Goal: Browse casually

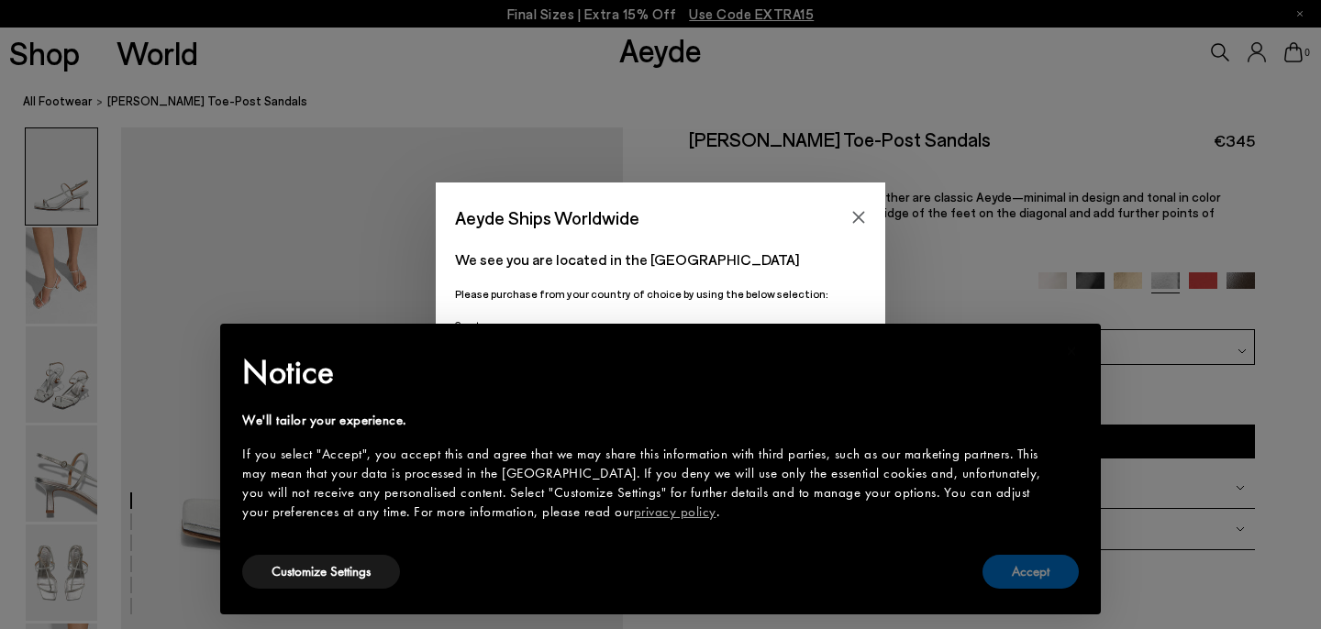
click at [1019, 582] on button "Accept" at bounding box center [1031, 572] width 96 height 34
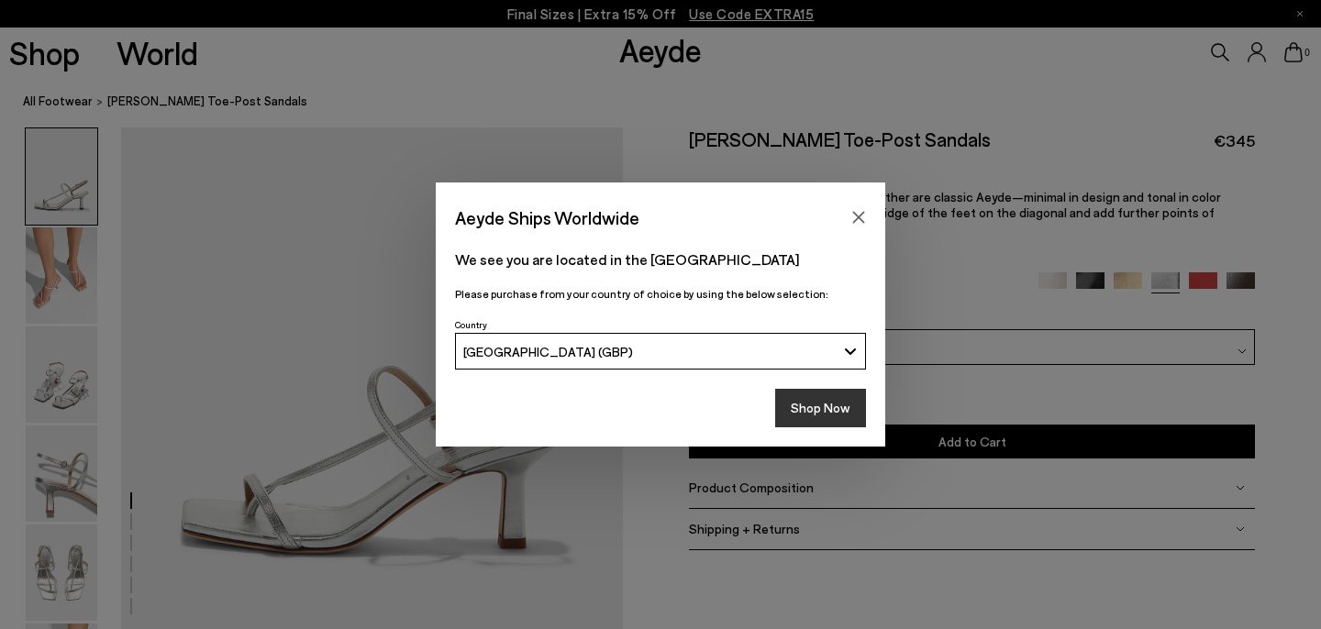
click at [827, 398] on button "Shop Now" at bounding box center [820, 408] width 91 height 39
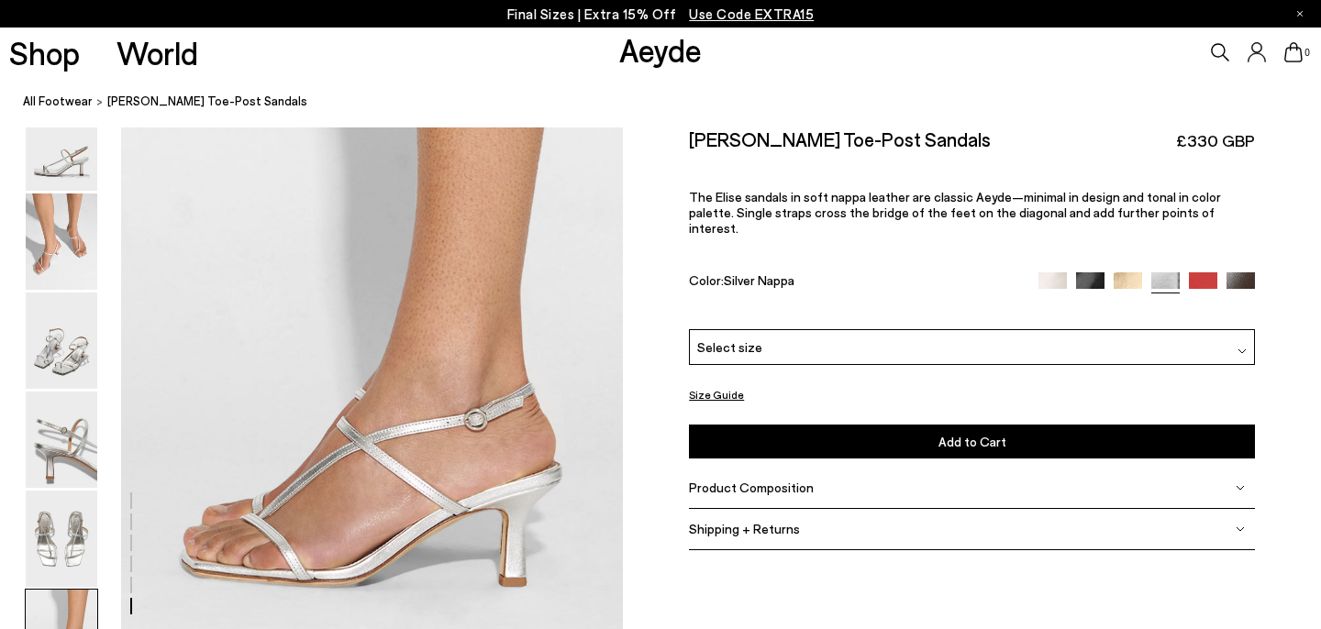
scroll to position [3320, 0]
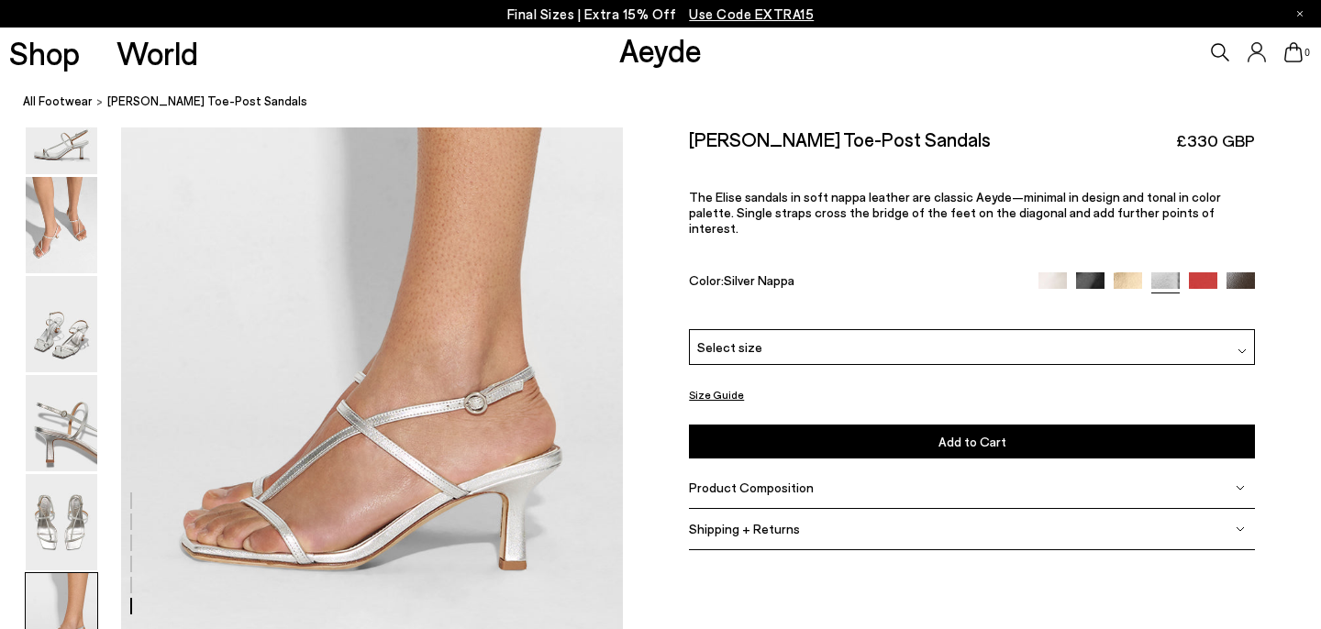
click at [1207, 272] on img at bounding box center [1203, 286] width 28 height 28
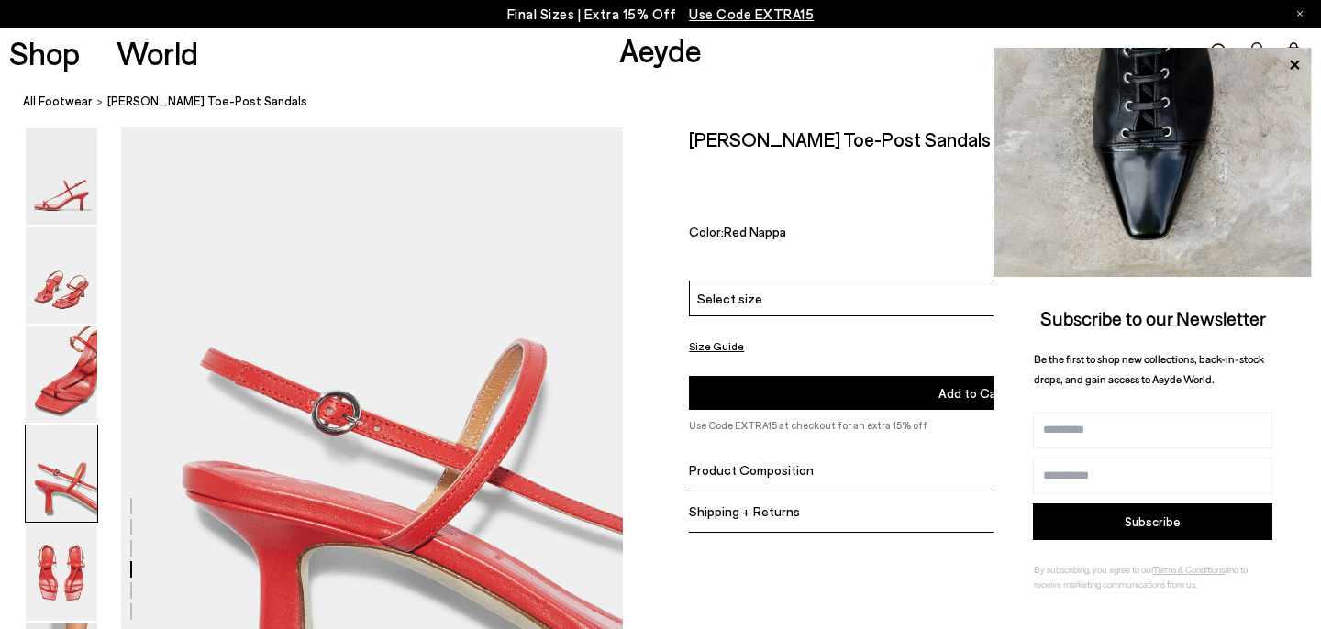
scroll to position [2092, 0]
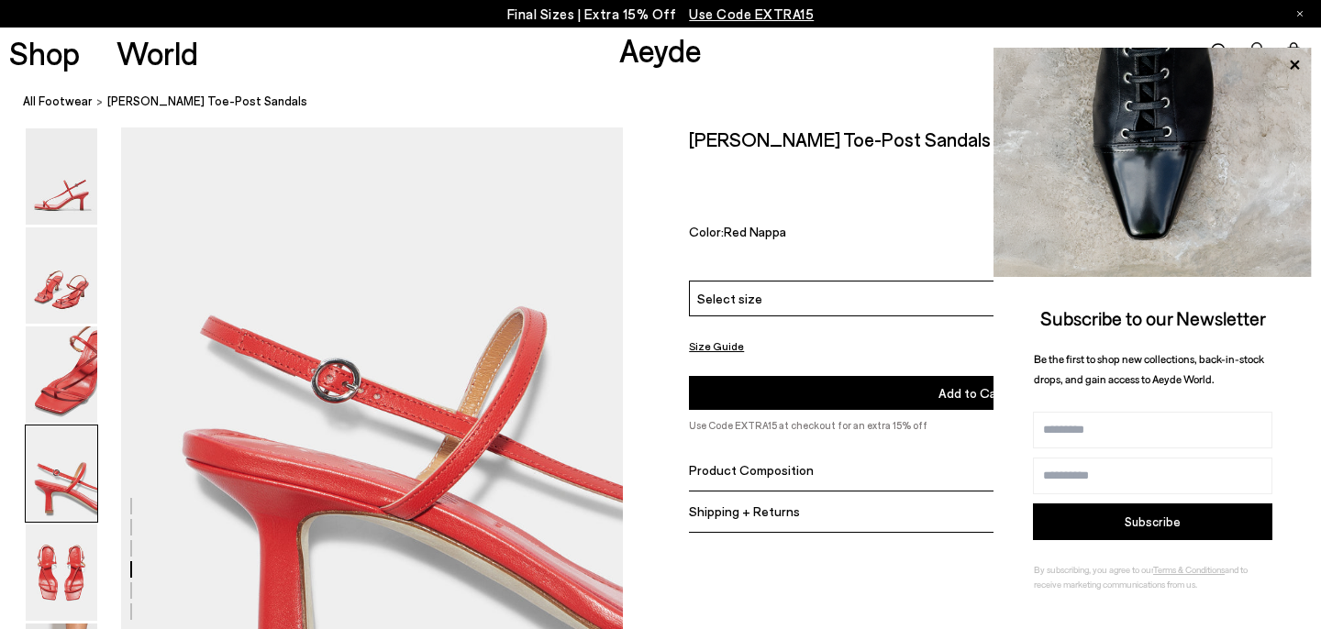
click at [819, 281] on div "Select size" at bounding box center [972, 299] width 566 height 36
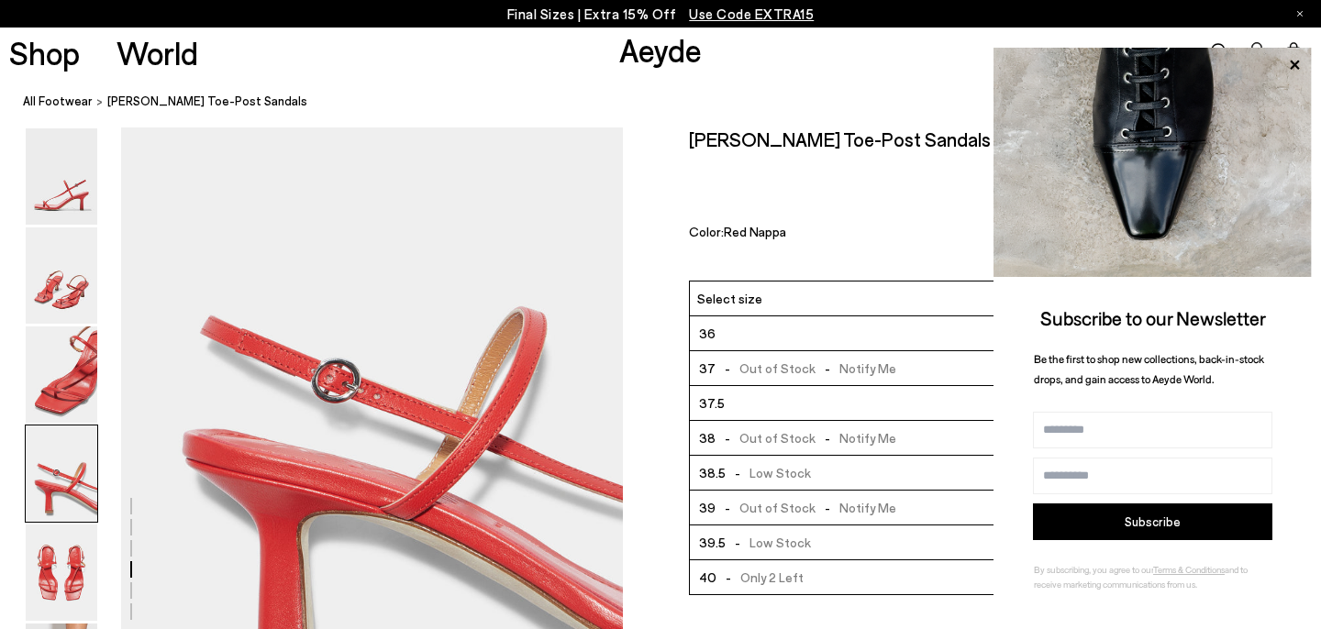
click at [645, 353] on div "Size Guide Shoes Belt Our shoes come in European sizing. The easiest way to mea…" at bounding box center [972, 340] width 698 height 424
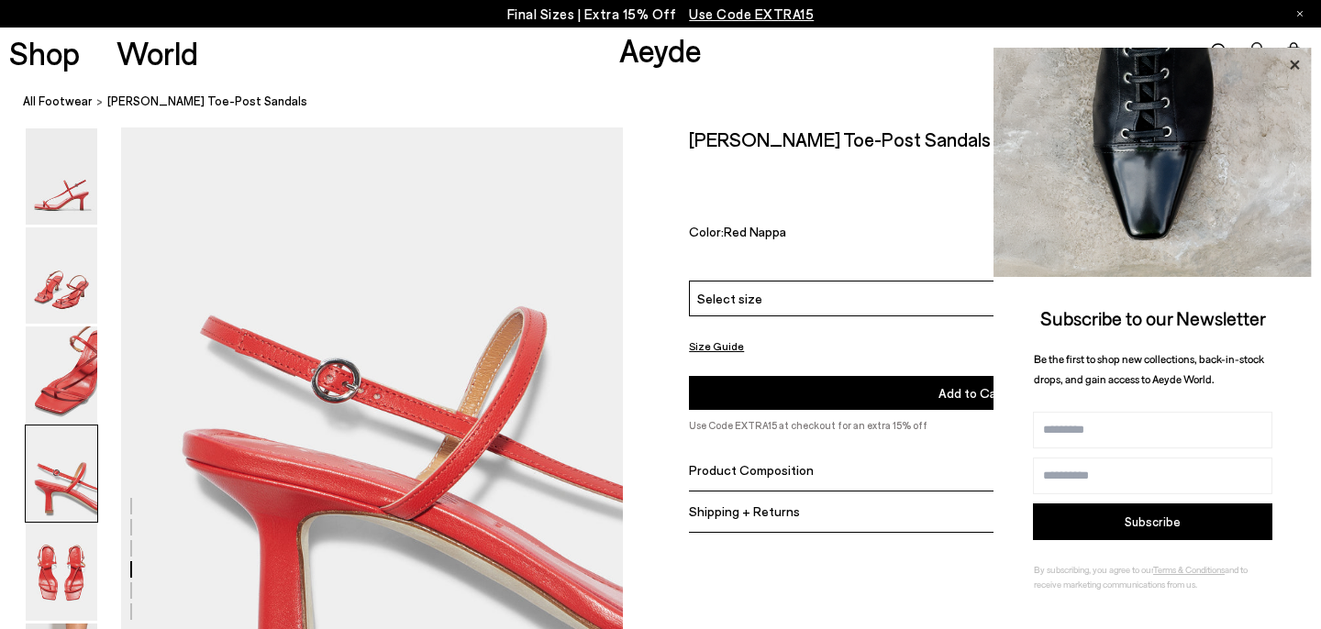
click at [1302, 66] on icon at bounding box center [1295, 65] width 24 height 24
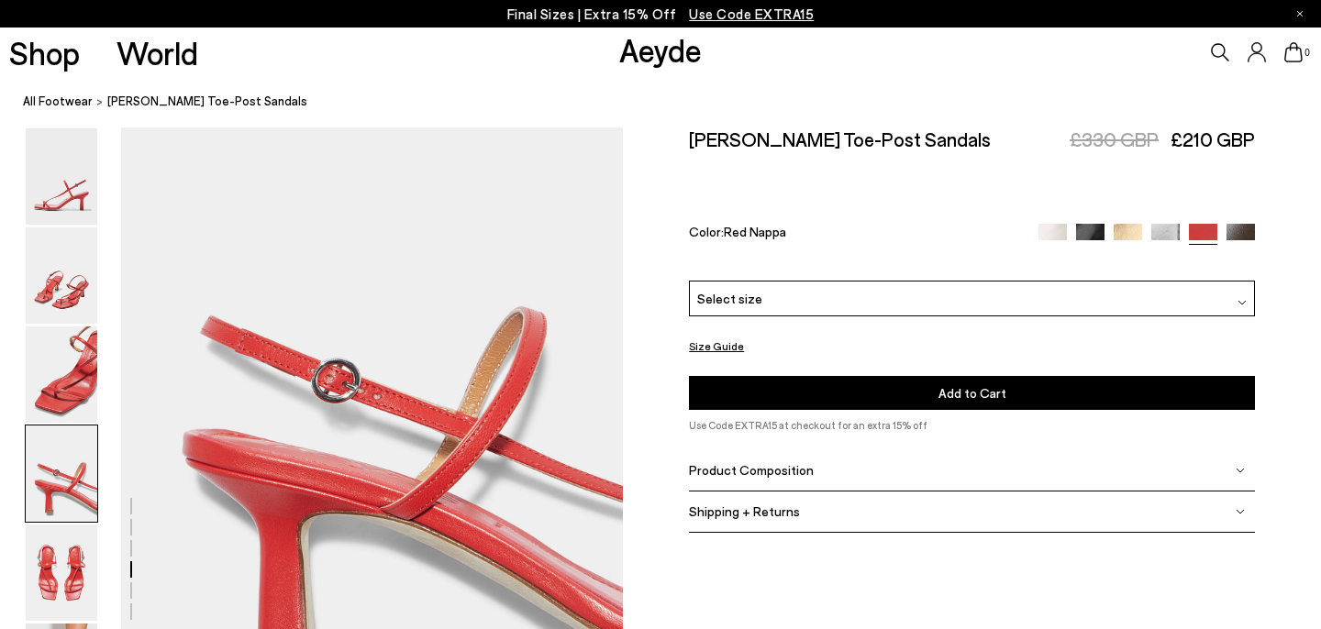
click at [1166, 223] on img at bounding box center [1166, 237] width 28 height 28
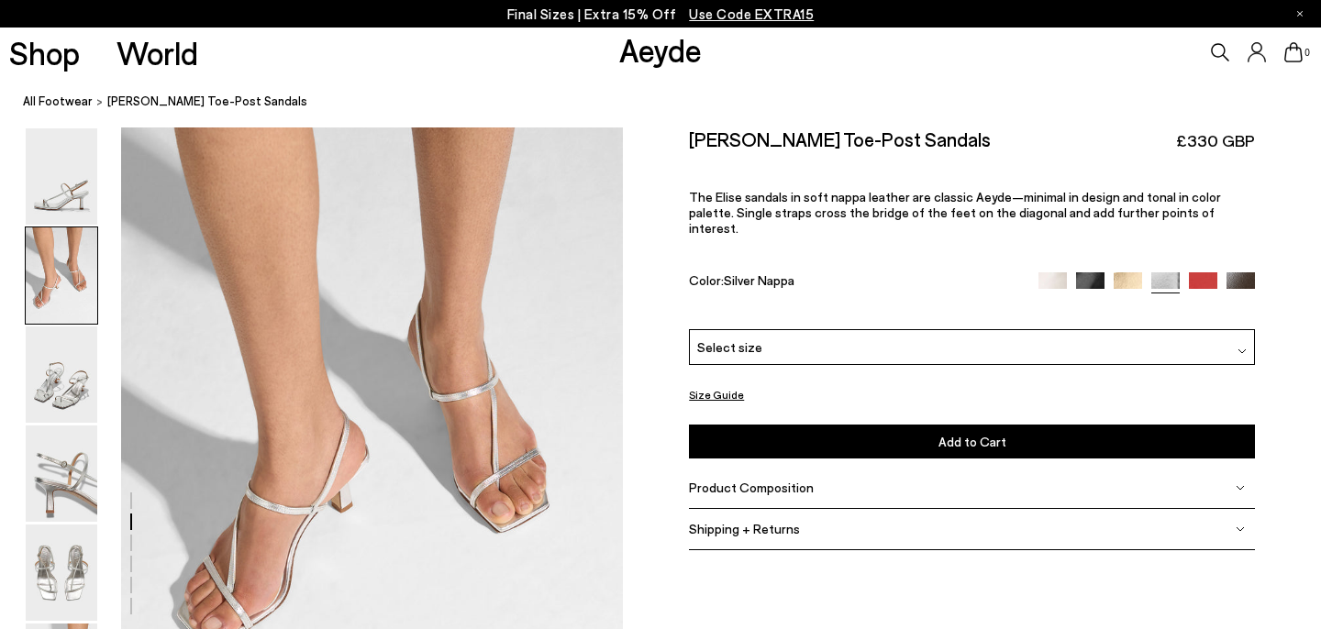
scroll to position [276, 0]
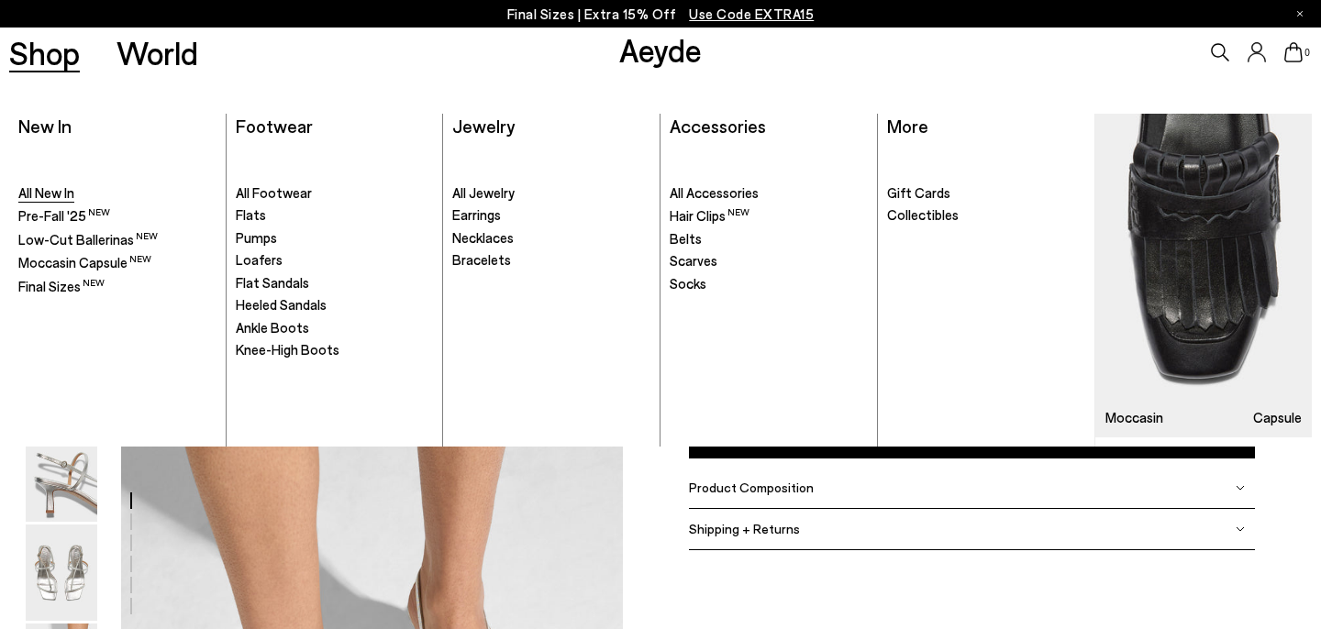
click at [50, 188] on span "All New In" at bounding box center [46, 192] width 56 height 17
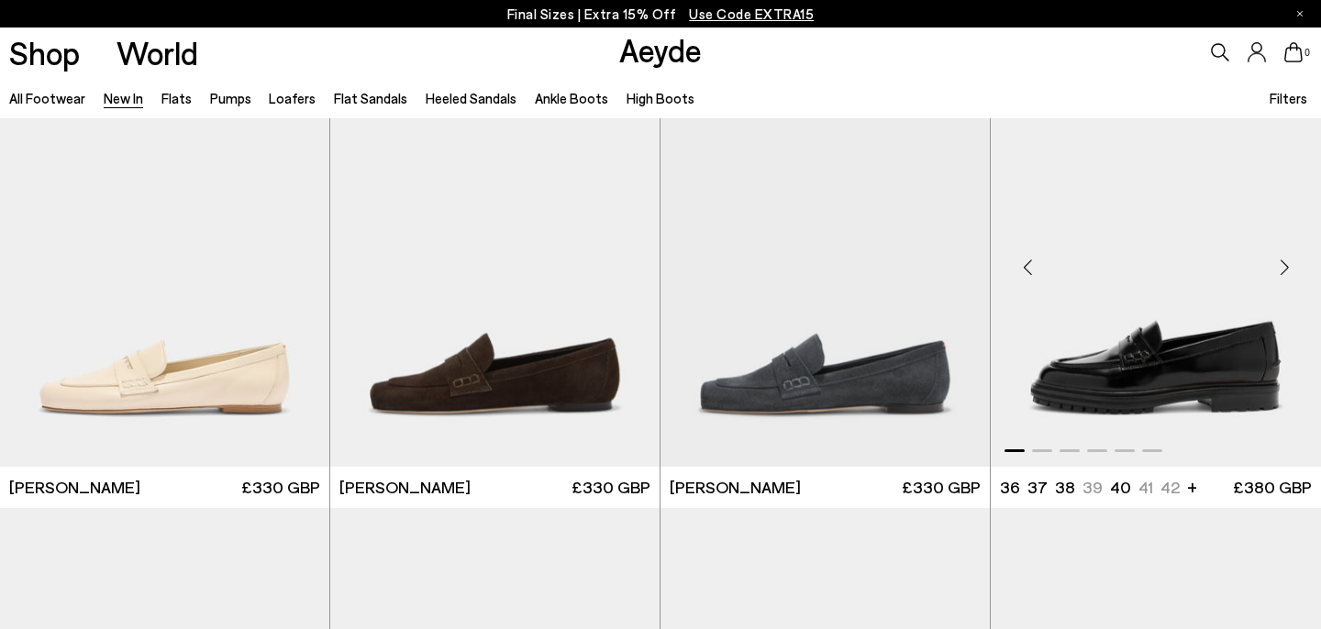
scroll to position [957, 0]
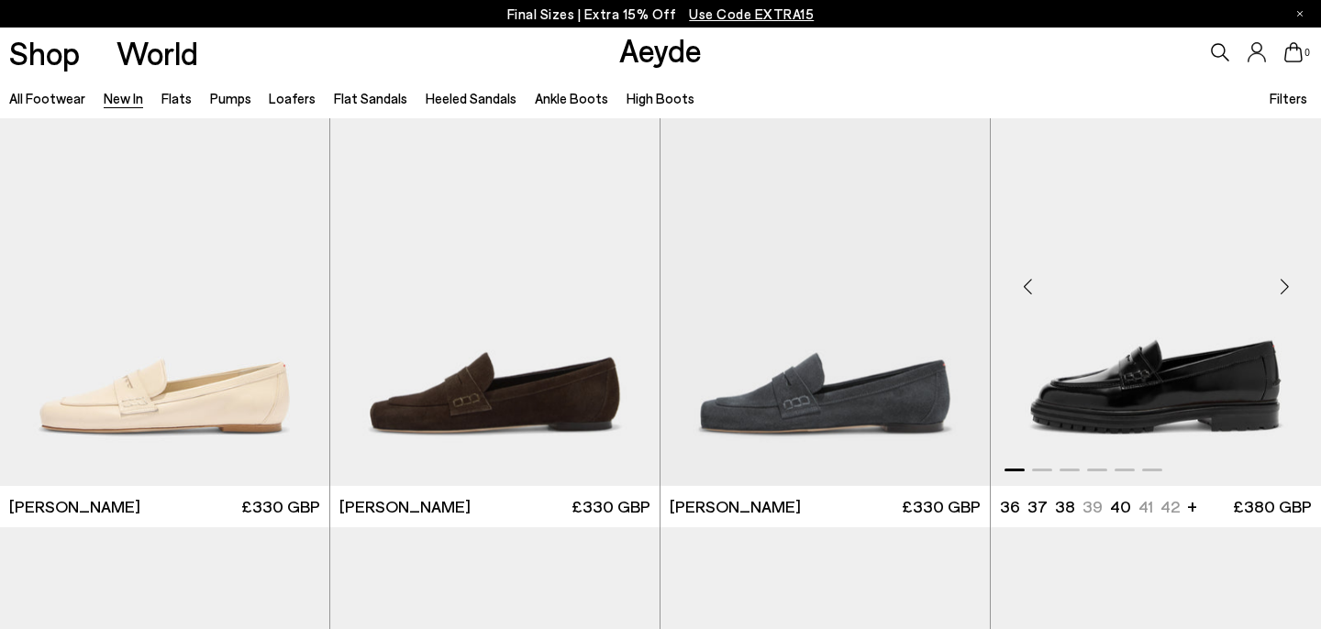
click at [1285, 291] on div "Next slide" at bounding box center [1284, 287] width 55 height 55
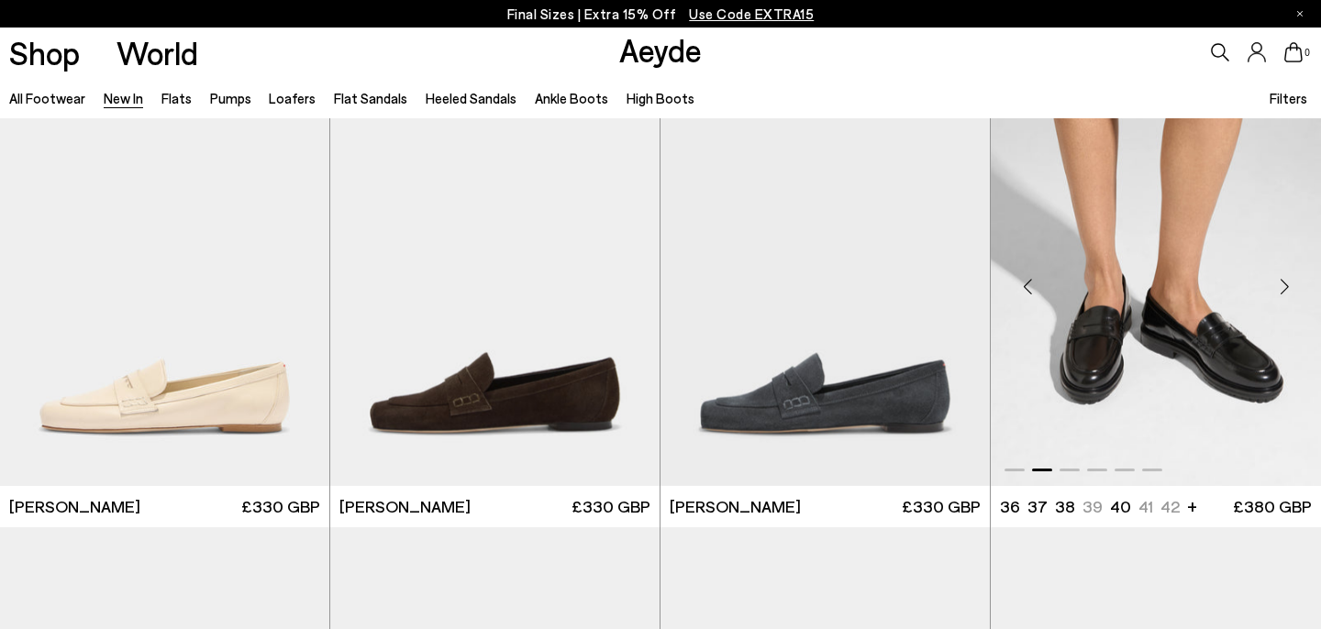
click at [1285, 291] on div "Next slide" at bounding box center [1284, 287] width 55 height 55
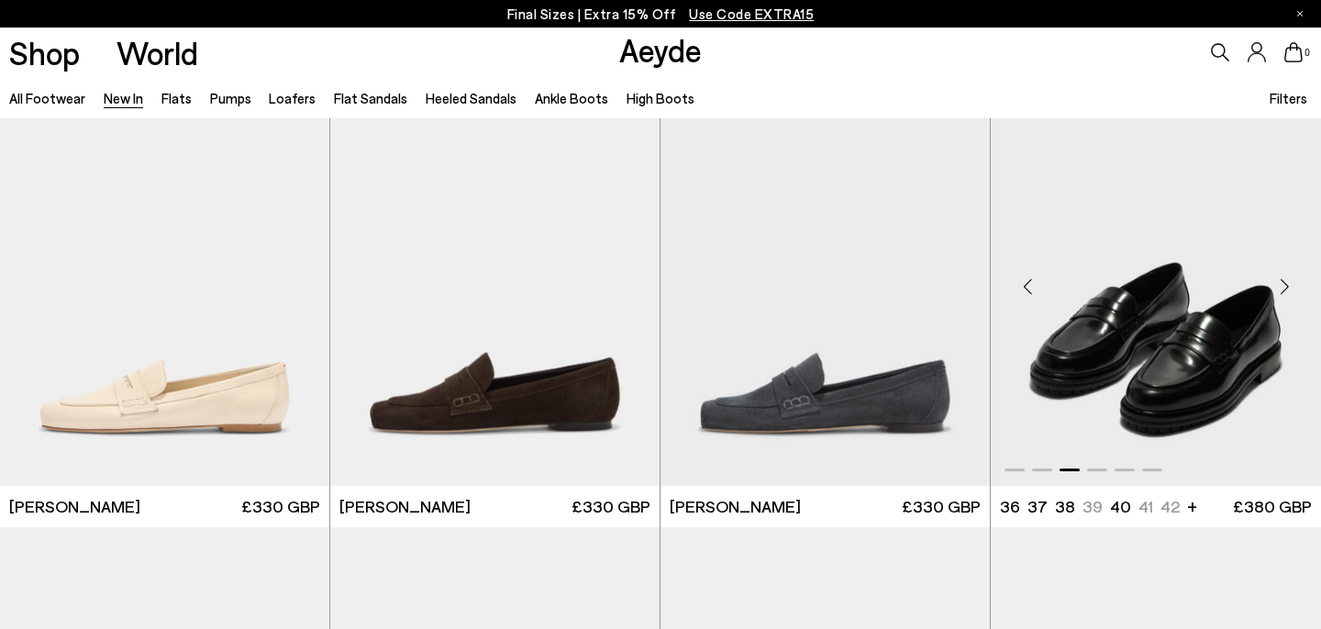
click at [1285, 291] on div "Next slide" at bounding box center [1284, 287] width 55 height 55
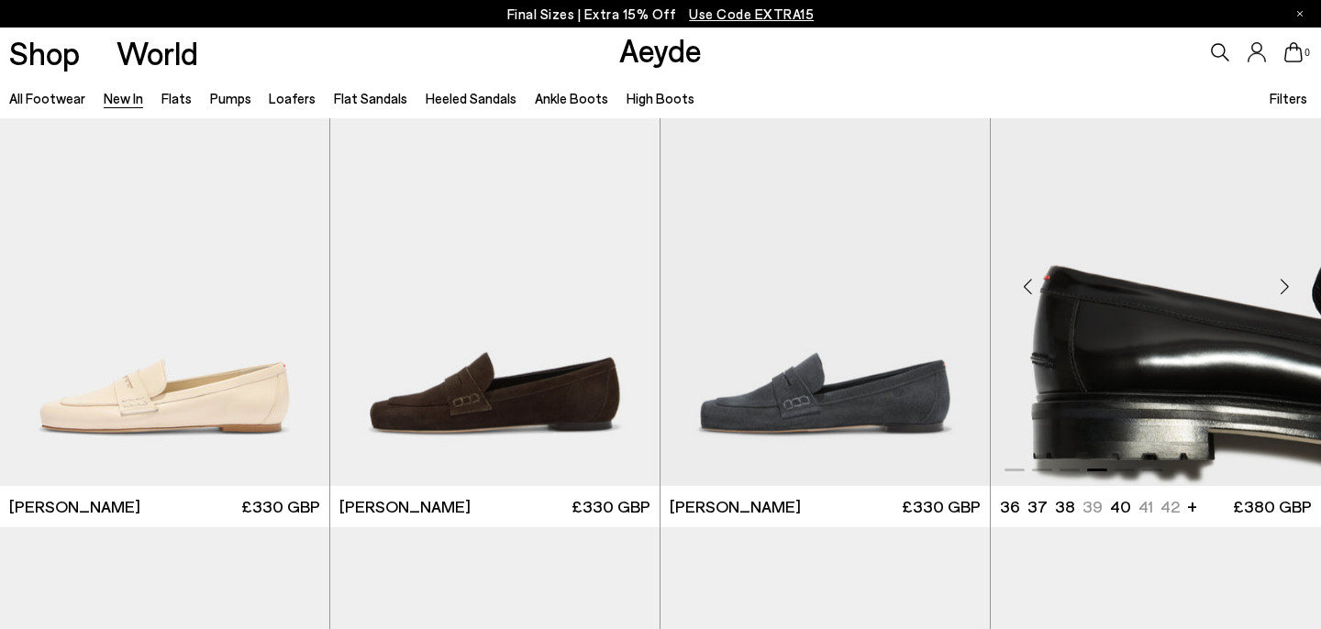
click at [1285, 291] on div "Next slide" at bounding box center [1284, 287] width 55 height 55
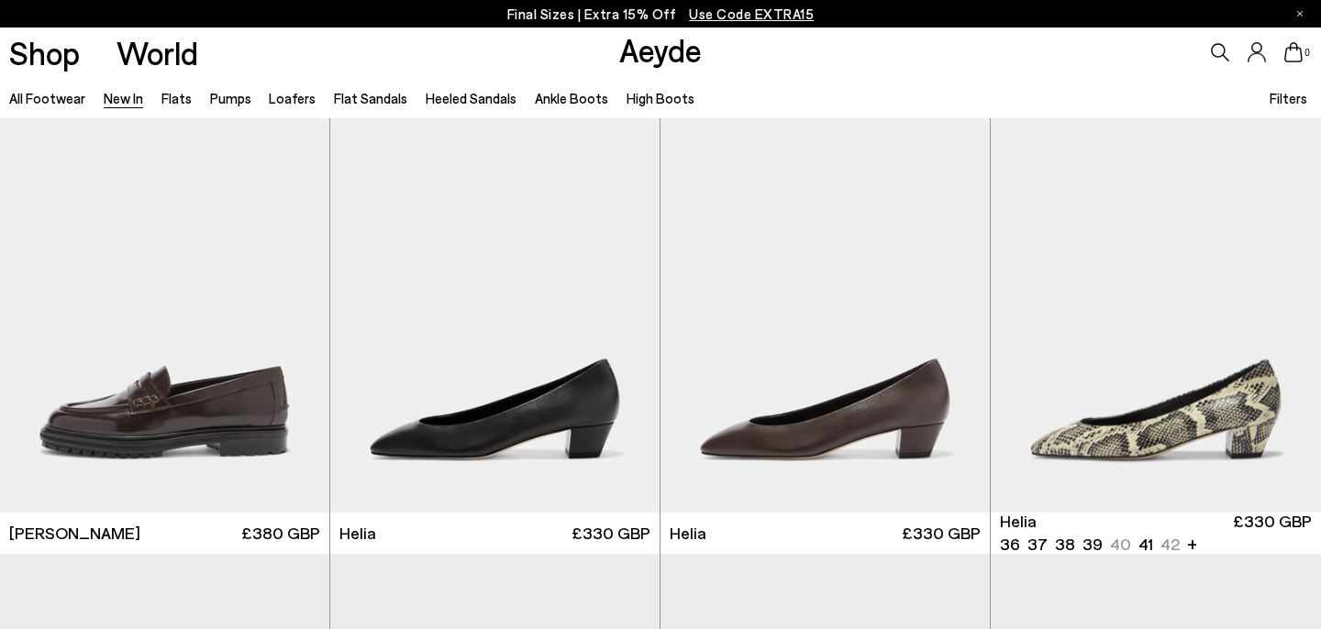
scroll to position [1396, 0]
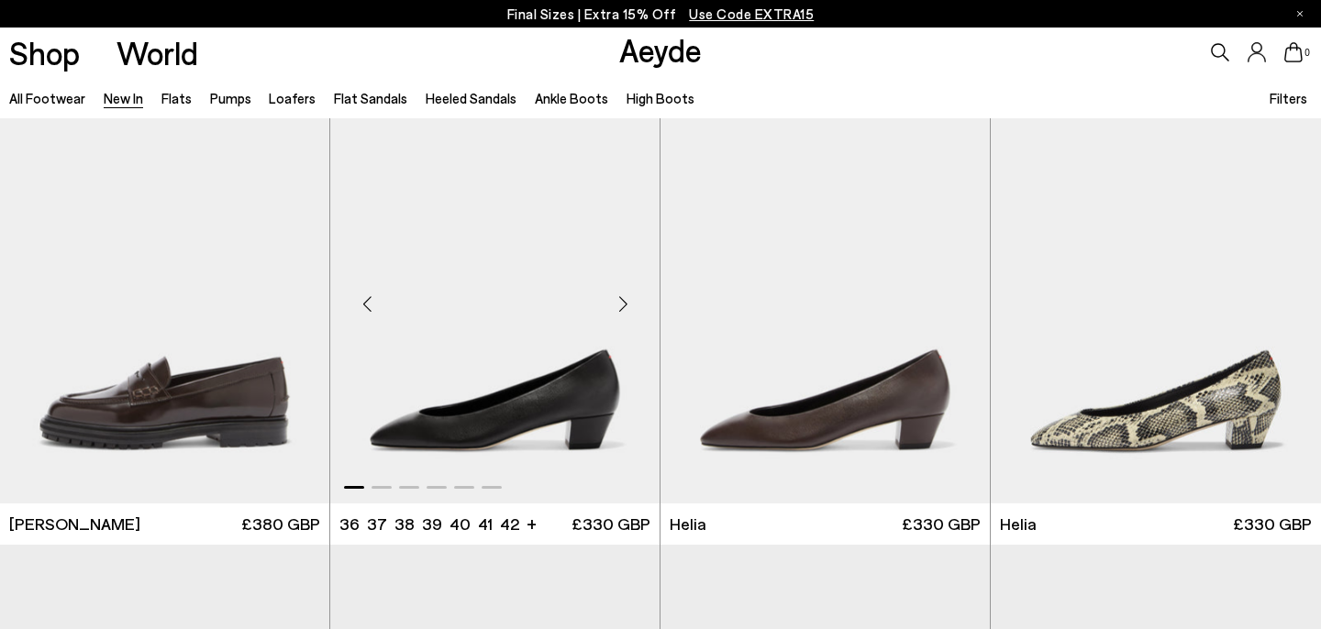
click at [622, 306] on div "Next slide" at bounding box center [623, 303] width 55 height 55
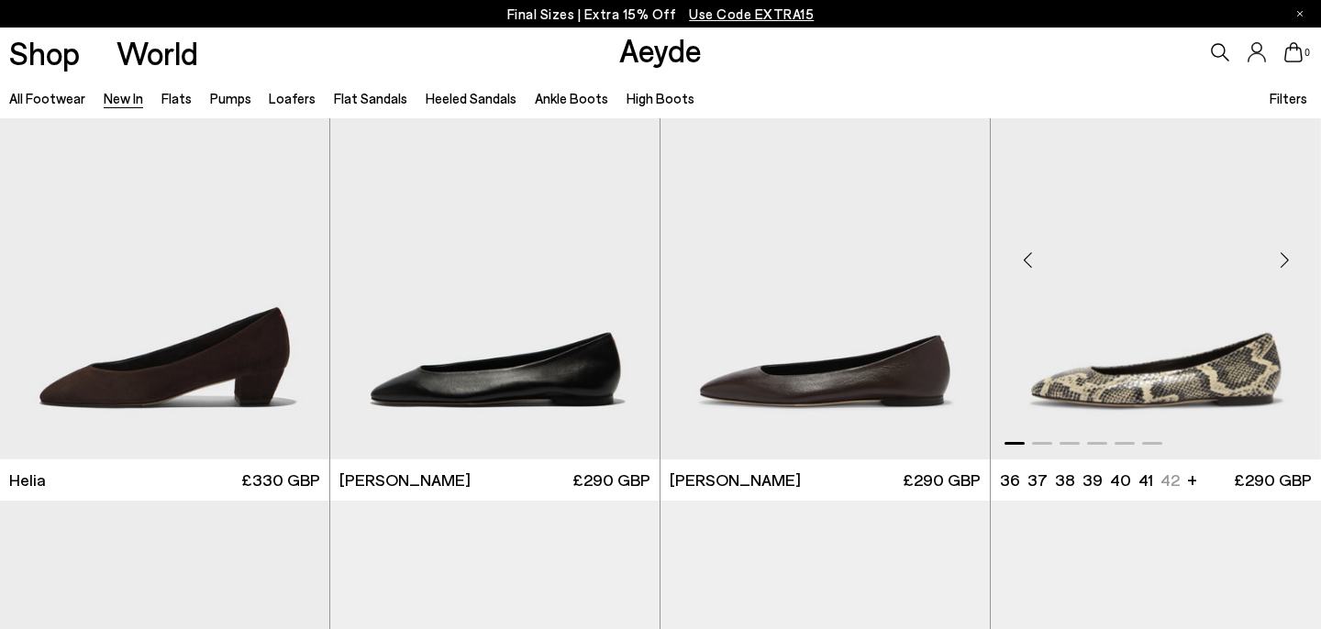
scroll to position [1894, 0]
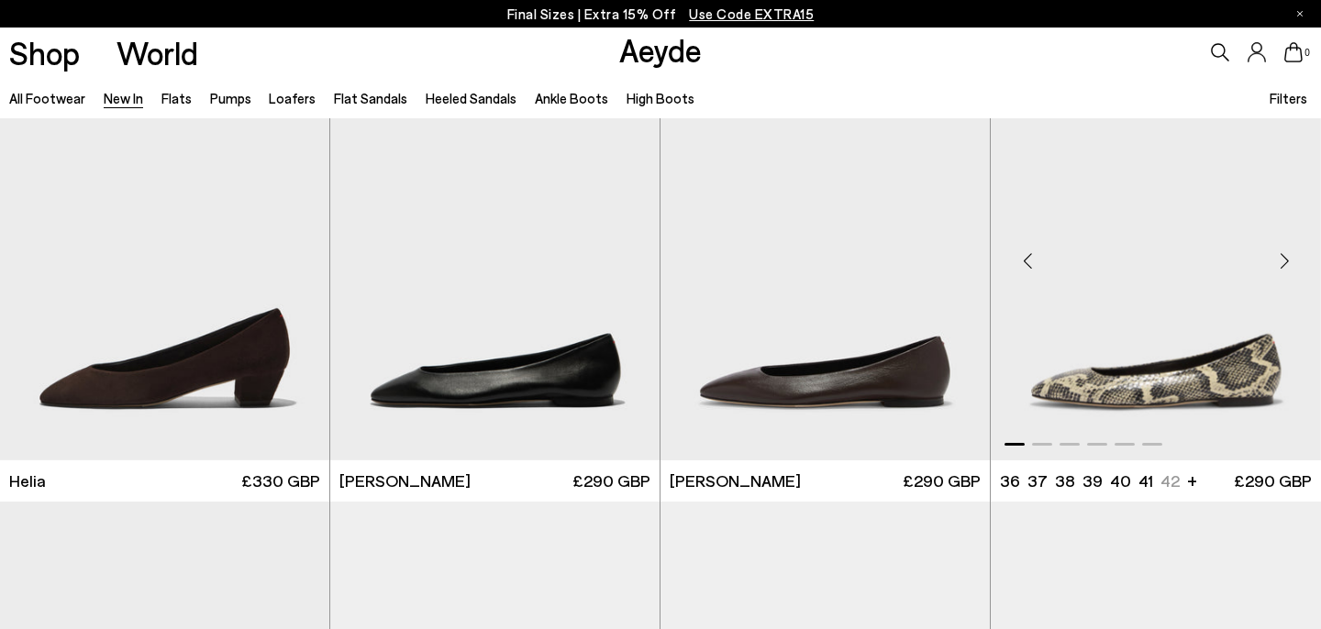
click at [1285, 262] on div "Next slide" at bounding box center [1284, 261] width 55 height 55
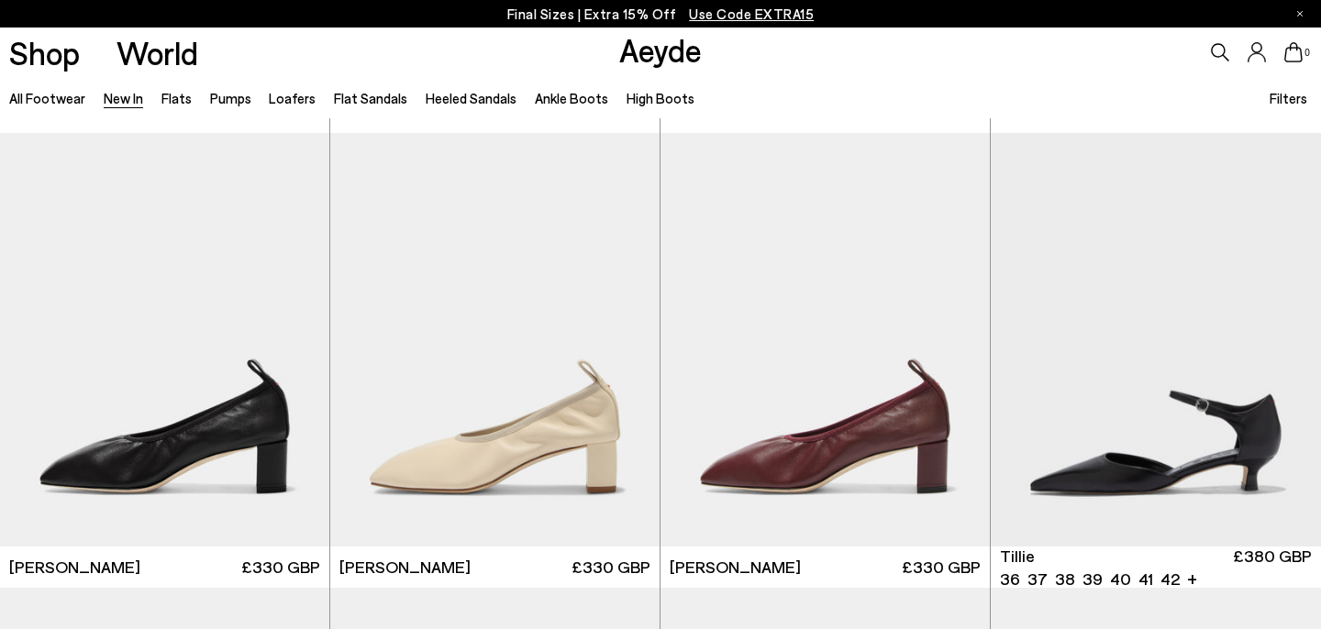
scroll to position [3287, 0]
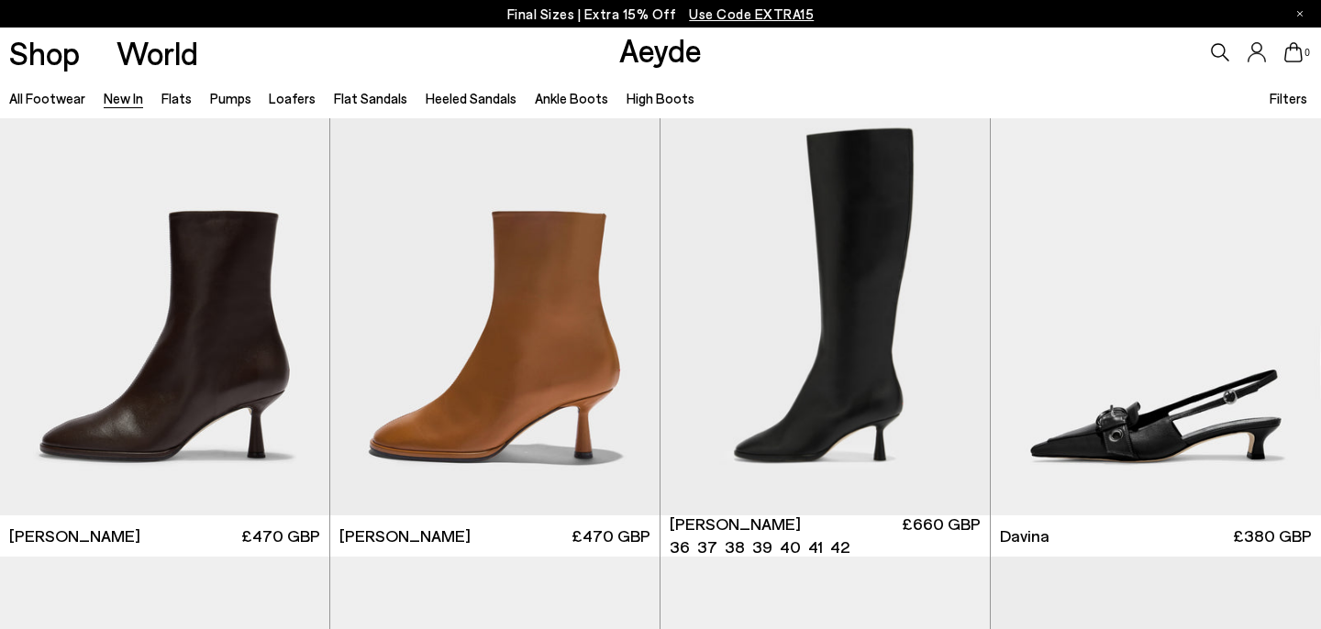
scroll to position [5029, 0]
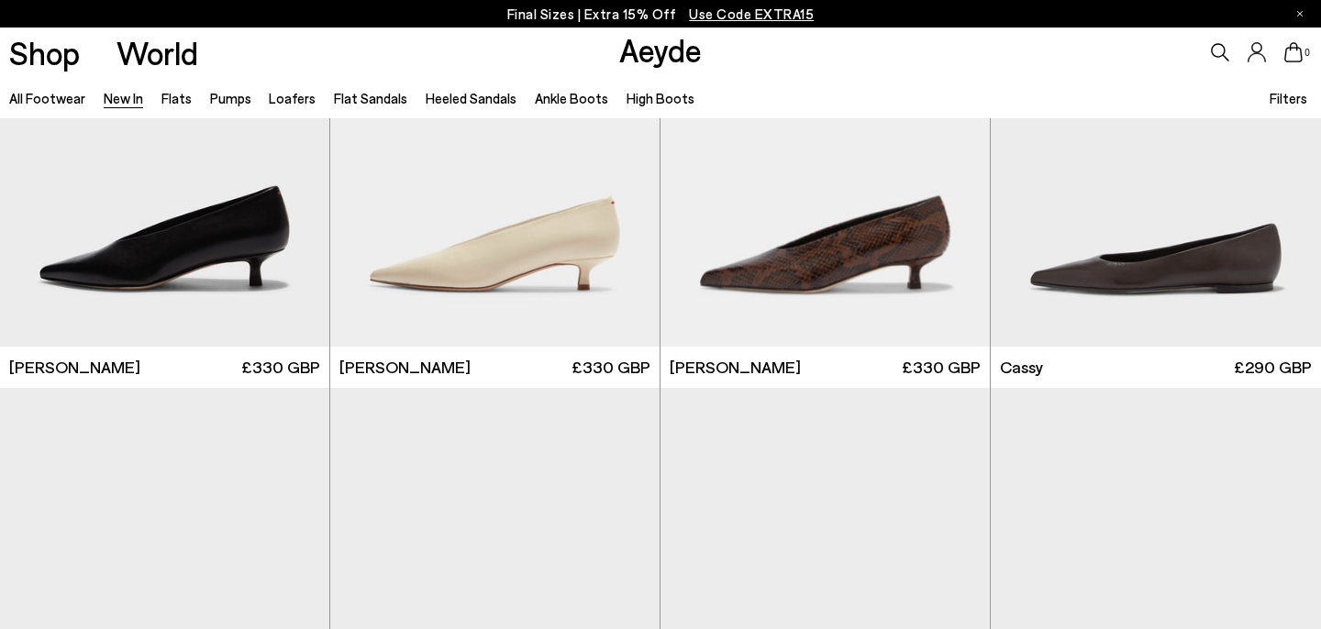
scroll to position [7070, 0]
